Goal: Check status: Check status

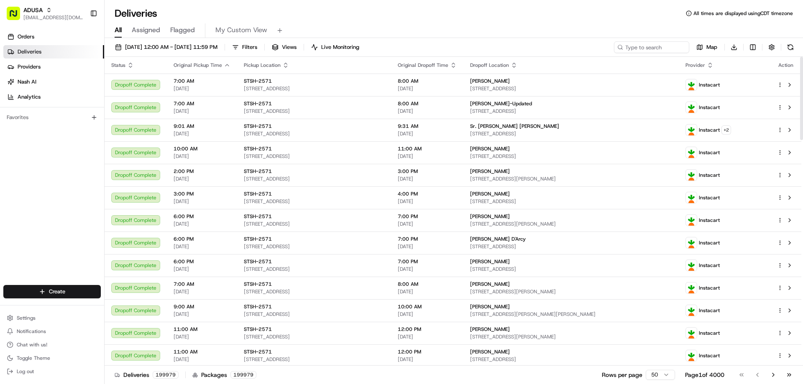
drag, startPoint x: 451, startPoint y: 18, endPoint x: 477, endPoint y: 15, distance: 25.7
click at [452, 18] on div "Deliveries All times are displayed using CDT timezone" at bounding box center [454, 13] width 698 height 13
click at [346, 15] on div "Deliveries All times are displayed using CDT timezone" at bounding box center [454, 13] width 698 height 13
drag, startPoint x: 616, startPoint y: 19, endPoint x: 625, endPoint y: 21, distance: 8.5
click at [616, 20] on div "Deliveries All times are displayed using CDT timezone" at bounding box center [454, 13] width 698 height 13
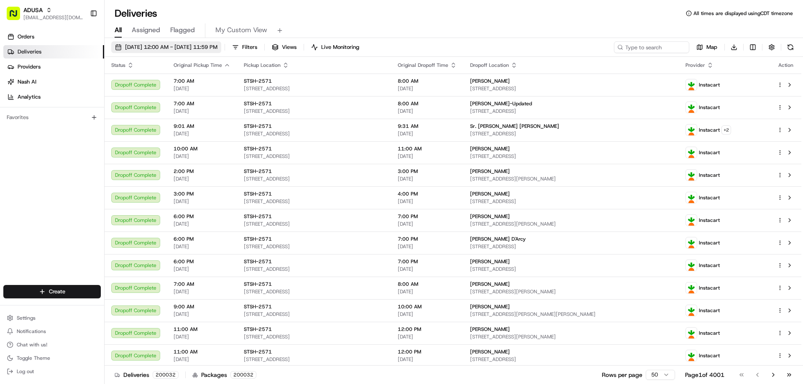
click at [217, 47] on span "[DATE] 12:00 AM - [DATE] 11:59 PM" at bounding box center [171, 47] width 92 height 8
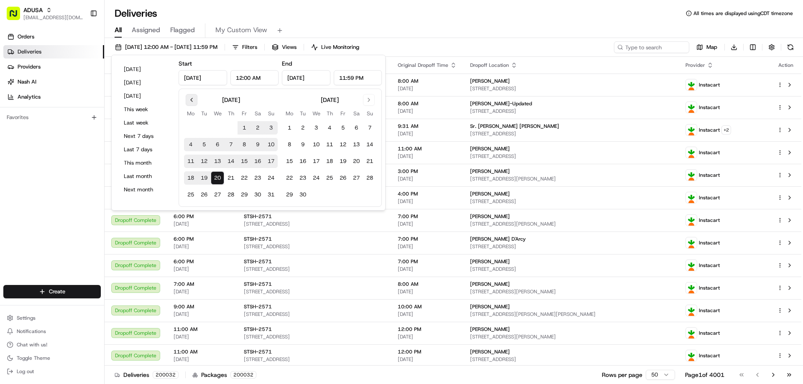
click at [193, 100] on button "Go to previous month" at bounding box center [192, 100] width 12 height 12
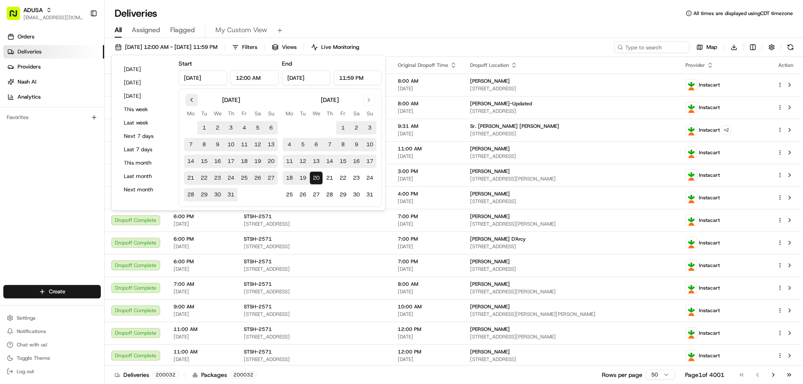
click at [193, 100] on button "Go to previous month" at bounding box center [192, 100] width 12 height 12
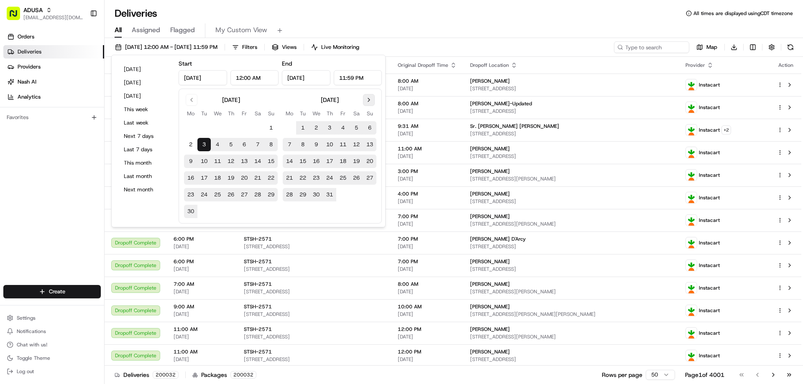
click at [367, 98] on button "Go to next month" at bounding box center [369, 100] width 12 height 12
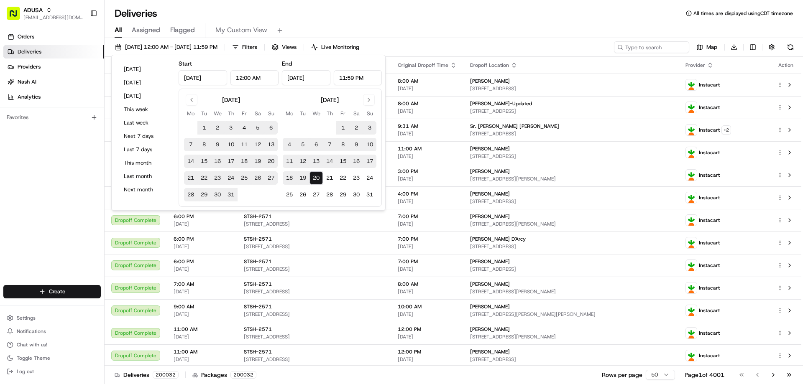
click at [424, 9] on div "Deliveries All times are displayed using CDT timezone" at bounding box center [454, 13] width 698 height 13
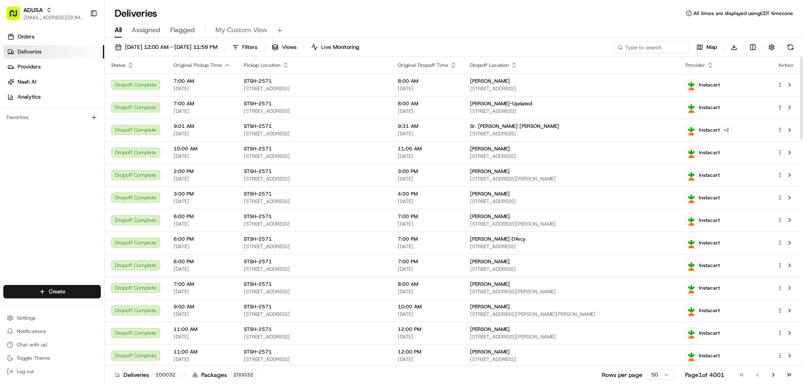
click at [627, 20] on div "All Assigned Flagged My Custom View" at bounding box center [454, 29] width 698 height 18
click at [498, 13] on div "Deliveries All times are displayed using CDT timezone" at bounding box center [454, 13] width 698 height 13
click at [424, 15] on div "Deliveries All times are displayed using CDT timezone" at bounding box center [454, 13] width 698 height 13
